Goal: Task Accomplishment & Management: Manage account settings

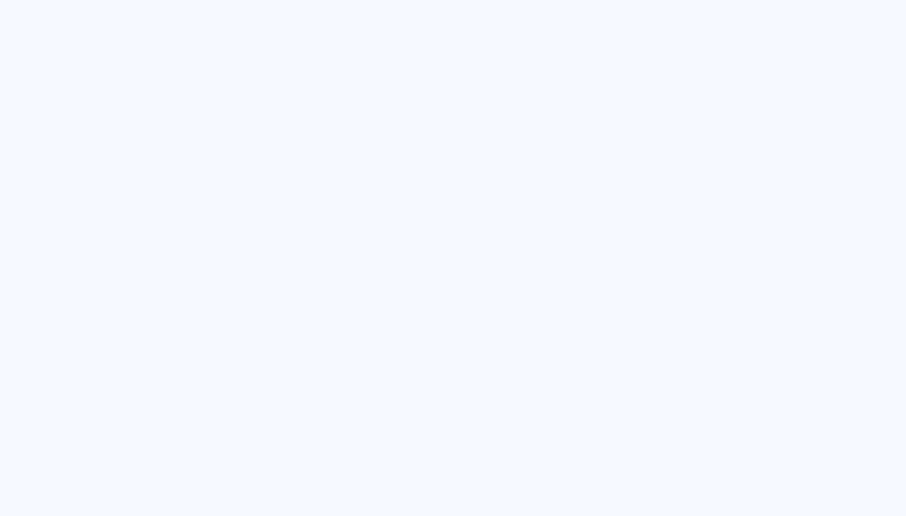
click at [415, 143] on quentale-app at bounding box center [453, 258] width 906 height 516
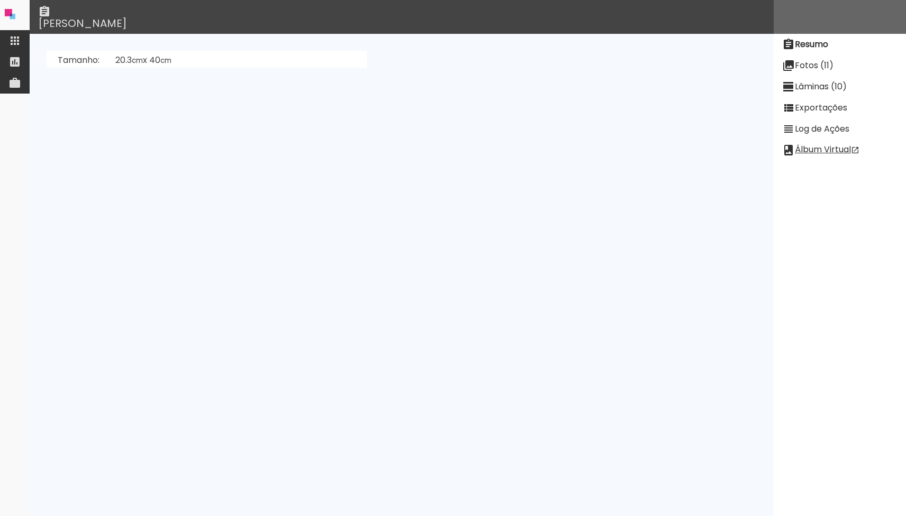
click at [0, 0] on slot "Exportações" at bounding box center [0, 0] width 0 height 0
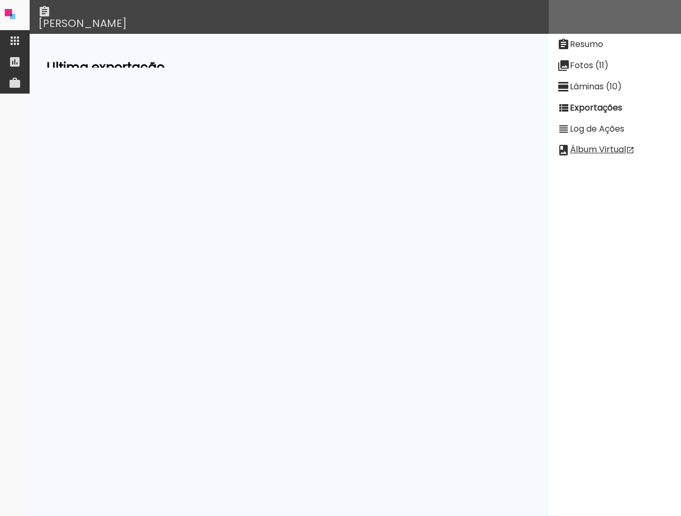
click at [0, 0] on slot "Exibir falha detectada em Aug 18 2025 14:33:11" at bounding box center [0, 0] width 0 height 0
click at [574, 56] on paper-item "Fotos (11)" at bounding box center [615, 65] width 132 height 21
click at [275, 110] on div "x upload #" at bounding box center [289, 118] width 485 height 20
click at [395, 90] on input "todas ()" at bounding box center [404, 95] width 167 height 13
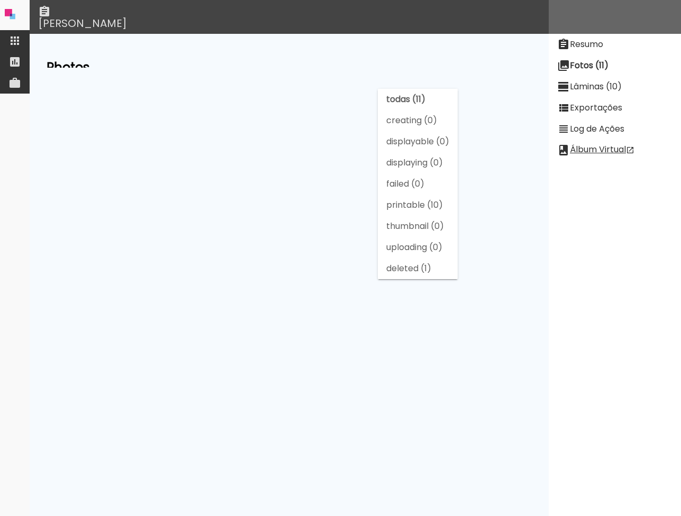
click at [0, 0] on slot "creating (0)" at bounding box center [0, 0] width 0 height 0
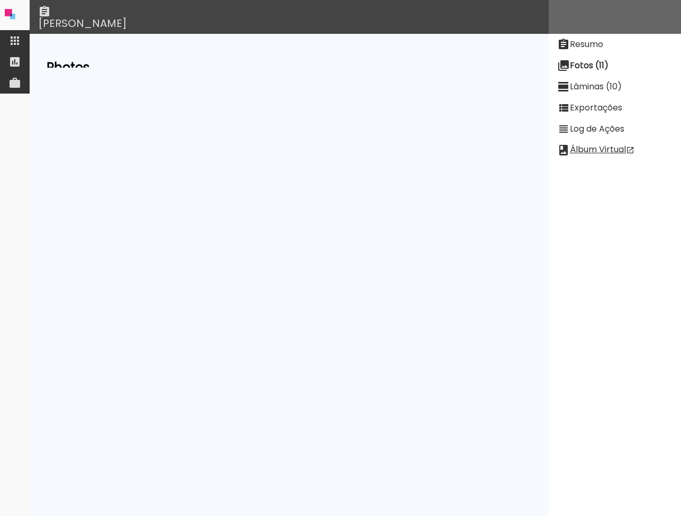
click at [391, 90] on input "creating (0)" at bounding box center [404, 95] width 167 height 13
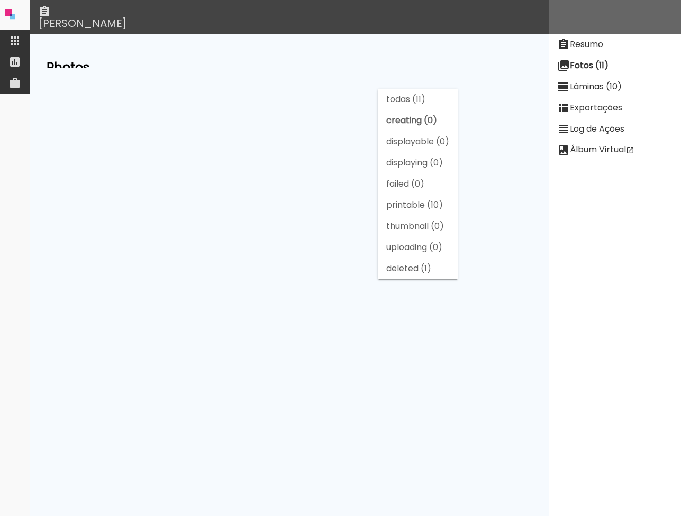
click at [0, 0] on slot "todas (11)" at bounding box center [0, 0] width 0 height 0
type input "todas (11)"
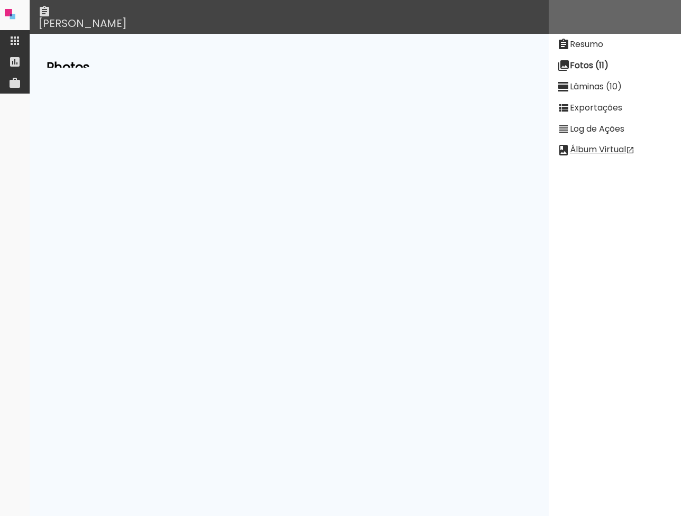
click at [566, 93] on iron-icon at bounding box center [563, 86] width 13 height 13
click at [91, 67] on paper-button "[PERSON_NAME]" at bounding box center [89, 61] width 80 height 20
click at [0, 0] on slot "Fotos (11)" at bounding box center [0, 0] width 0 height 0
click at [575, 50] on paper-item "Resumo" at bounding box center [615, 44] width 132 height 21
click at [0, 0] on slot "Exportações" at bounding box center [0, 0] width 0 height 0
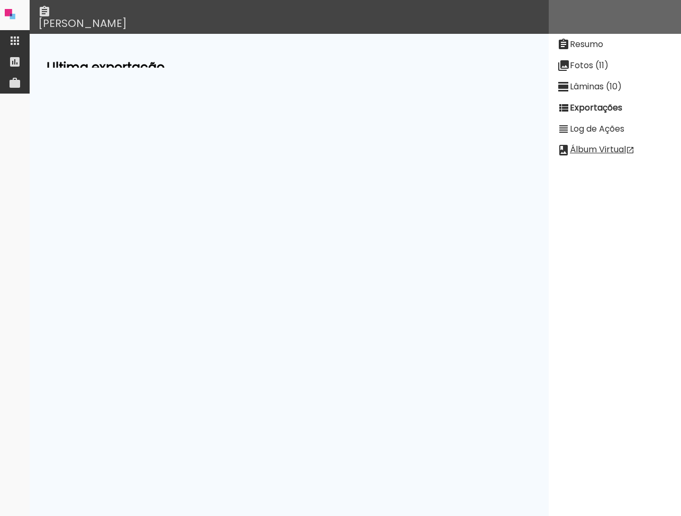
click at [0, 0] on slot "Exibir falha detectada em Aug 18 2025 14:33:11" at bounding box center [0, 0] width 0 height 0
click at [0, 0] on slot "Resumo" at bounding box center [0, 0] width 0 height 0
click at [0, 0] on slot "Fotos (11)" at bounding box center [0, 0] width 0 height 0
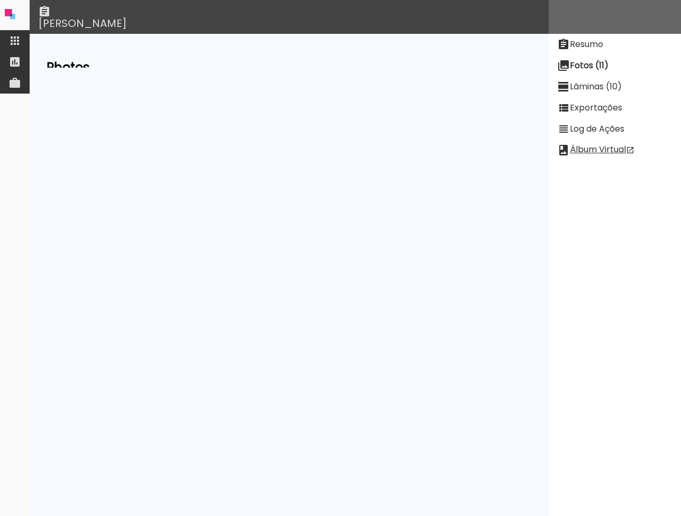
click at [0, 0] on slot "Exportações" at bounding box center [0, 0] width 0 height 0
click at [589, 52] on paper-item "Resumo" at bounding box center [615, 44] width 132 height 21
drag, startPoint x: 335, startPoint y: 140, endPoint x: 350, endPoint y: 147, distance: 16.1
click at [350, 68] on neon-animatable "Tamanho: 20.3 cm x 40 cm Sangria: 0.5 mm , Margem: 0.2 mm Preset: Proalbuns: 20…" at bounding box center [289, 51] width 519 height 34
click at [456, 68] on neon-animatable "Tamanho: 20.3 cm x 40 cm Sangria: 0.5 mm , Margem: 0.2 mm Preset: Proalbuns: 20…" at bounding box center [289, 51] width 519 height 34
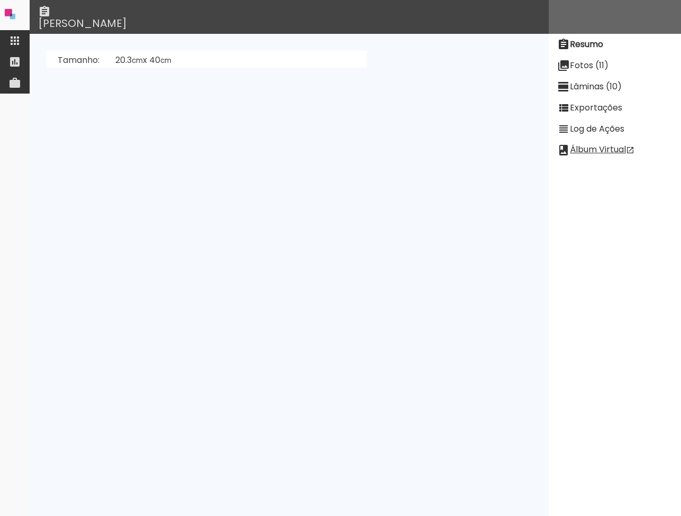
click at [586, 93] on paper-item "Lâminas (10)" at bounding box center [615, 86] width 132 height 21
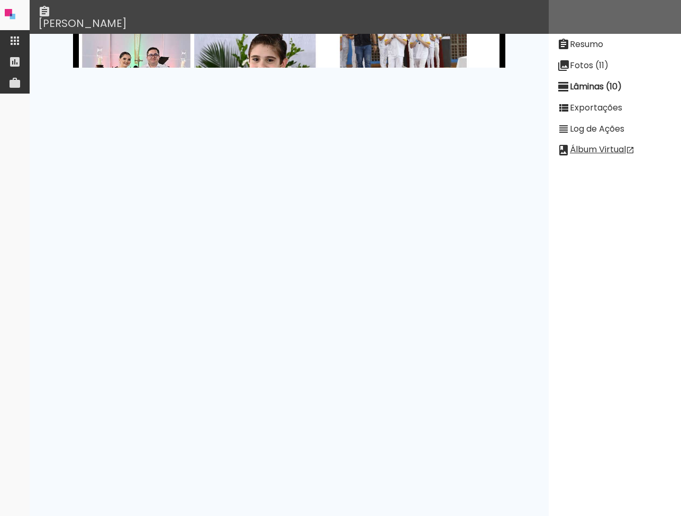
scroll to position [1384, 0]
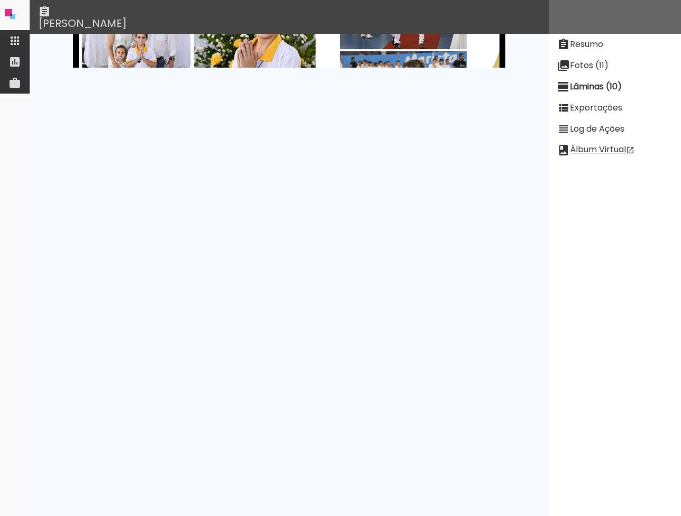
drag, startPoint x: 381, startPoint y: 258, endPoint x: 372, endPoint y: 300, distance: 43.8
click at [370, 302] on div at bounding box center [289, 295] width 432 height 219
drag, startPoint x: 372, startPoint y: 300, endPoint x: 344, endPoint y: 326, distance: 37.8
click at [345, 326] on div at bounding box center [289, 295] width 432 height 219
click at [0, 0] on slot "Exportações" at bounding box center [0, 0] width 0 height 0
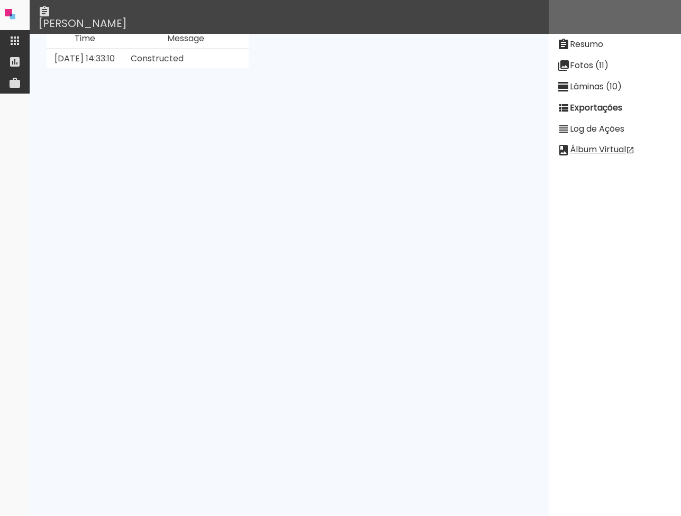
scroll to position [558, 0]
click at [0, 0] on slot "Ver Log" at bounding box center [0, 0] width 0 height 0
click at [0, 0] on slot "Resumo" at bounding box center [0, 0] width 0 height 0
click at [300, 149] on link "Ana Karla Santiago Bezerra (N6AC3N5CkyJfeQayh)" at bounding box center [236, 145] width 243 height 12
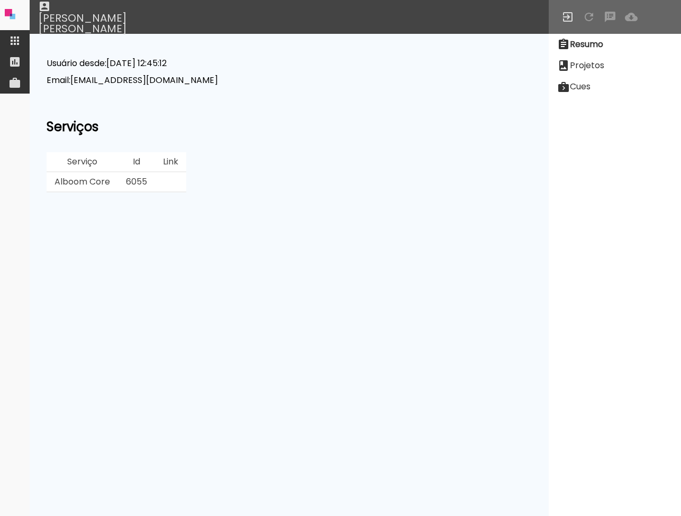
click at [133, 178] on td "6055" at bounding box center [136, 182] width 37 height 20
click at [568, 63] on iron-icon at bounding box center [563, 65] width 13 height 13
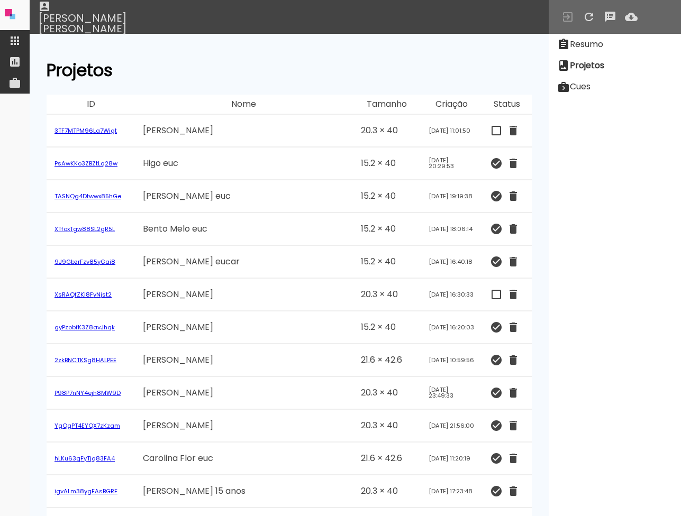
click at [89, 125] on td "3TF7MTPM96La7Wigt" at bounding box center [91, 131] width 88 height 33
click at [94, 127] on link "3TF7MTPM96La7Wigt" at bounding box center [85, 130] width 62 height 8
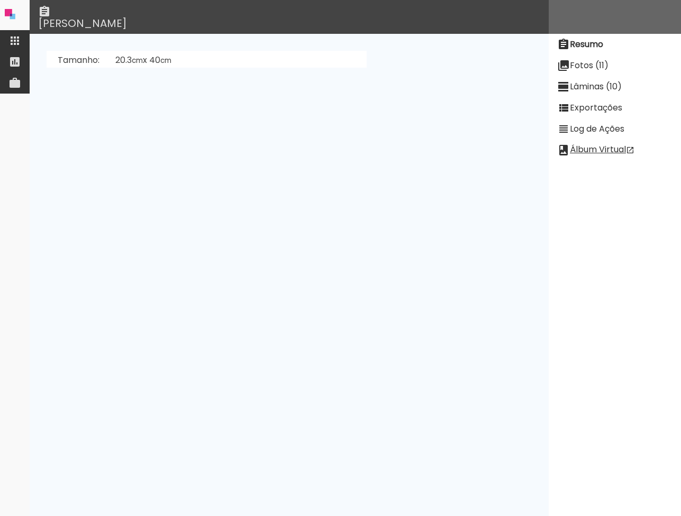
click at [0, 0] on slot "Exportações" at bounding box center [0, 0] width 0 height 0
click at [0, 0] on slot "Exibir falha detectada em Aug 19 2025 12:42:24" at bounding box center [0, 0] width 0 height 0
